Goal: Find specific fact: Find specific fact

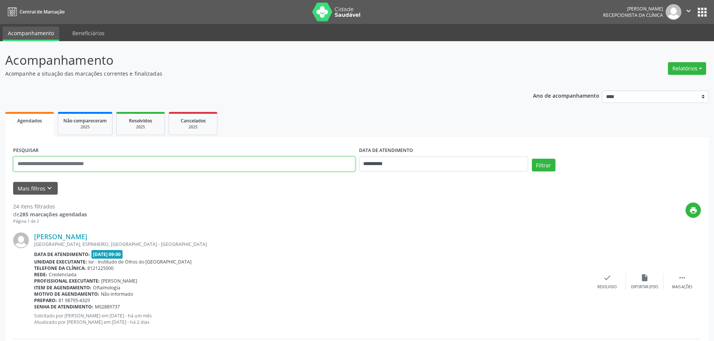
click at [40, 162] on input "text" at bounding box center [184, 164] width 342 height 15
type input "**********"
click at [545, 161] on button "Filtrar" at bounding box center [544, 165] width 24 height 13
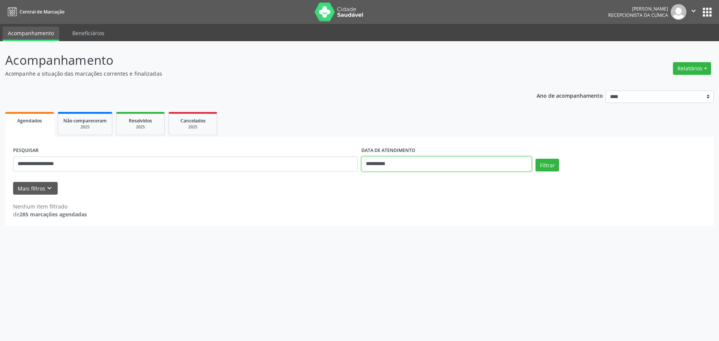
click at [463, 165] on input "**********" at bounding box center [447, 164] width 170 height 15
click at [465, 179] on icon at bounding box center [467, 180] width 5 height 5
select select "*"
click at [448, 218] on span "10" at bounding box center [449, 218] width 15 height 15
type input "**********"
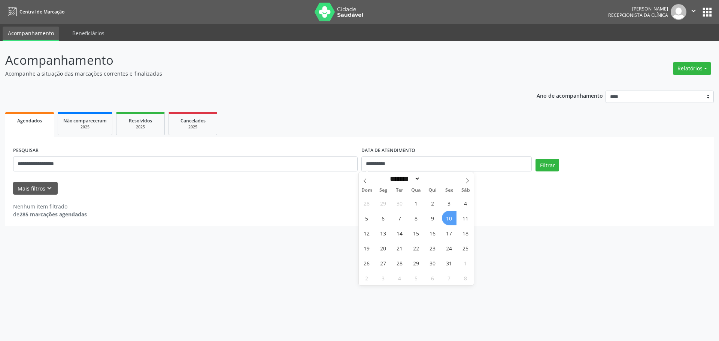
click at [448, 220] on span "10" at bounding box center [449, 218] width 15 height 15
click at [550, 169] on button "Filtrar" at bounding box center [548, 165] width 24 height 13
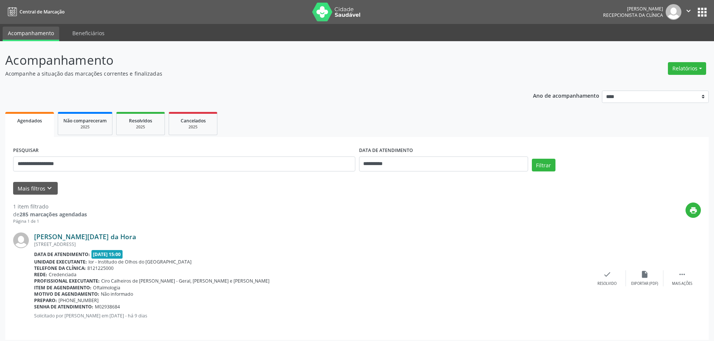
click at [63, 239] on link "[PERSON_NAME][DATE] da Hora" at bounding box center [85, 237] width 102 height 8
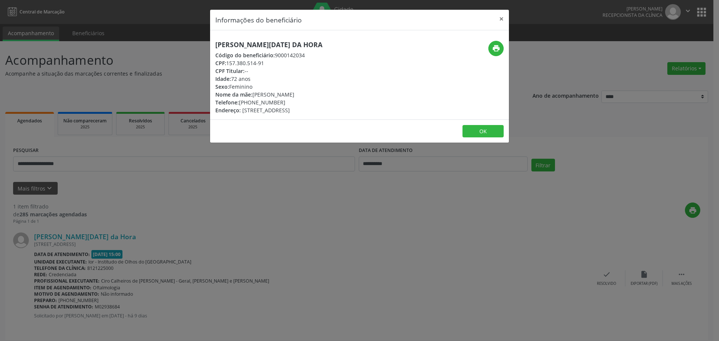
drag, startPoint x: 227, startPoint y: 63, endPoint x: 265, endPoint y: 62, distance: 38.2
click at [265, 62] on div "CPF: 157.380.514-91" at bounding box center [268, 63] width 107 height 8
copy div "157.380.514-91"
click at [503, 18] on button "×" at bounding box center [501, 19] width 15 height 18
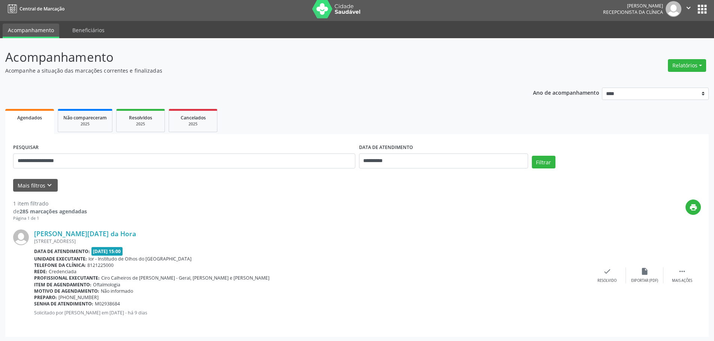
scroll to position [4, 0]
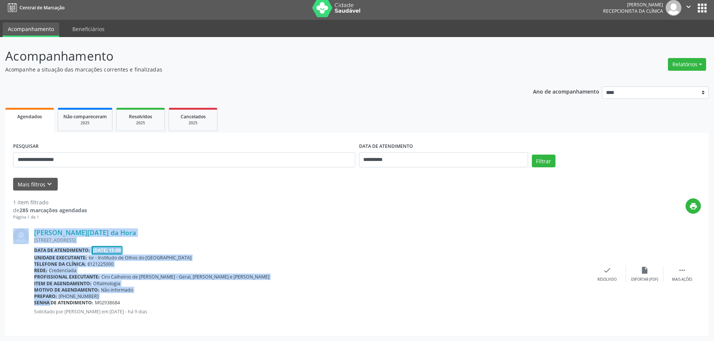
drag, startPoint x: 34, startPoint y: 302, endPoint x: 42, endPoint y: 302, distance: 7.9
click at [42, 302] on div "[PERSON_NAME][DATE] da Hora [STREET_ADDRESS] Data de atendimento: [DATE] 15:00 …" at bounding box center [356, 275] width 687 height 108
click at [42, 302] on b "Senha de atendimento:" at bounding box center [63, 303] width 59 height 6
drag, startPoint x: 33, startPoint y: 304, endPoint x: 37, endPoint y: 304, distance: 4.1
click at [37, 304] on div "[PERSON_NAME][DATE] da Hora [STREET_ADDRESS] Data de atendimento: [DATE] 15:00 …" at bounding box center [356, 275] width 687 height 108
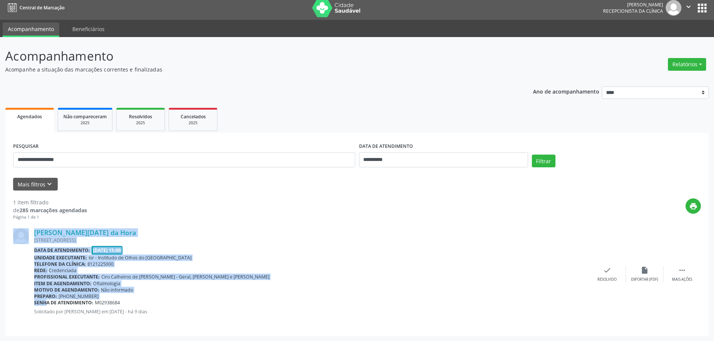
click at [37, 304] on b "Senha de atendimento:" at bounding box center [63, 303] width 59 height 6
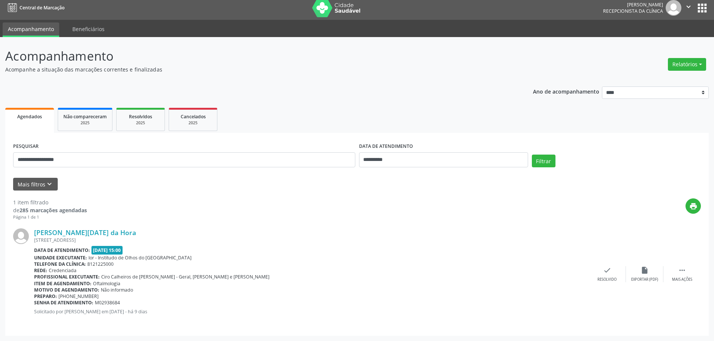
drag, startPoint x: 42, startPoint y: 304, endPoint x: 120, endPoint y: 302, distance: 77.6
click at [120, 302] on div "Senha de atendimento: M02938684" at bounding box center [311, 303] width 554 height 6
click at [34, 303] on b "Senha de atendimento:" at bounding box center [63, 303] width 59 height 6
drag, startPoint x: 34, startPoint y: 303, endPoint x: 123, endPoint y: 305, distance: 88.8
click at [123, 305] on div "Senha de atendimento: M02938684" at bounding box center [311, 303] width 554 height 6
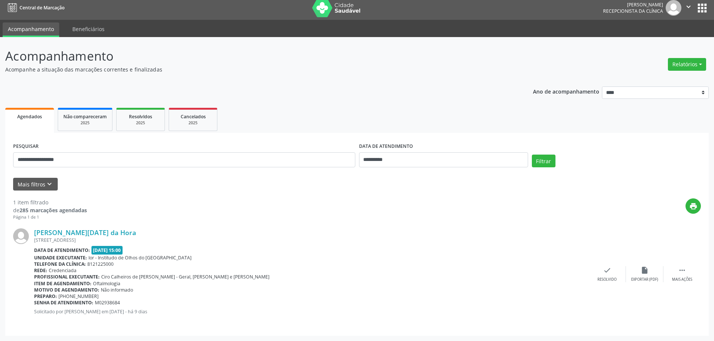
copy div "Senha de atendimento: M02938684"
